Goal: Task Accomplishment & Management: Manage account settings

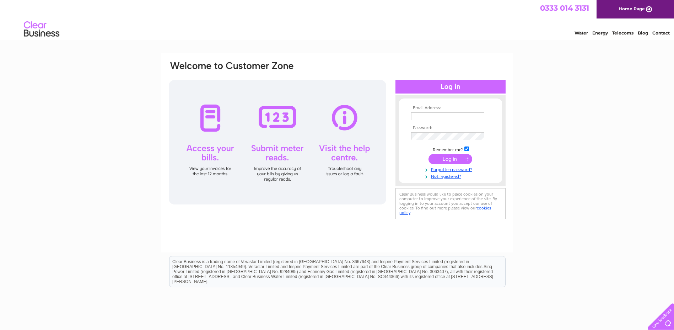
click at [429, 117] on input "text" at bounding box center [447, 116] width 73 height 8
type input "norah.mooney@nhs.scot"
click at [429, 155] on input "submit" at bounding box center [451, 160] width 44 height 10
click at [455, 160] on input "submit" at bounding box center [451, 159] width 44 height 10
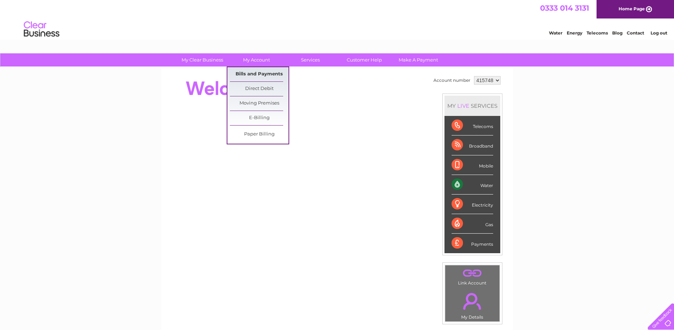
click at [255, 70] on link "Bills and Payments" at bounding box center [259, 74] width 59 height 14
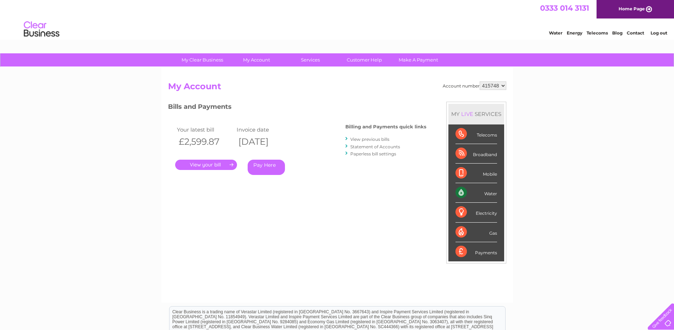
click at [214, 165] on link "." at bounding box center [206, 165] width 62 height 10
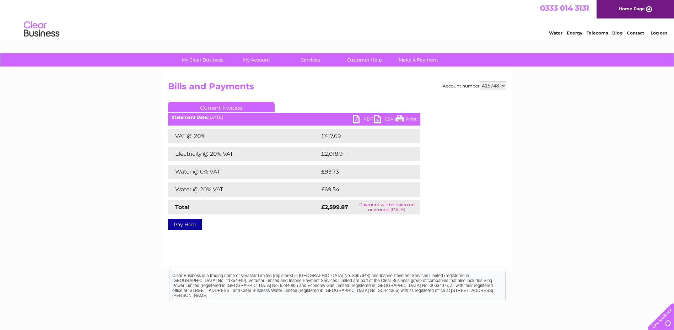
click at [360, 119] on link "PDF" at bounding box center [363, 120] width 21 height 10
